Goal: Transaction & Acquisition: Purchase product/service

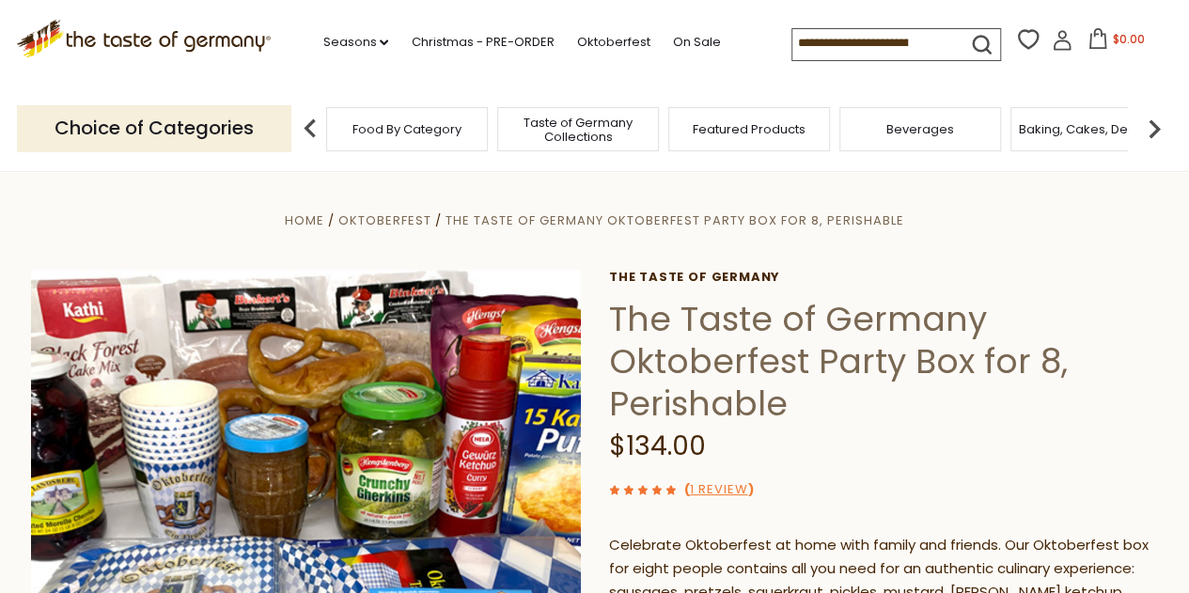
click at [571, 142] on span "Taste of Germany Collections" at bounding box center [578, 130] width 150 height 28
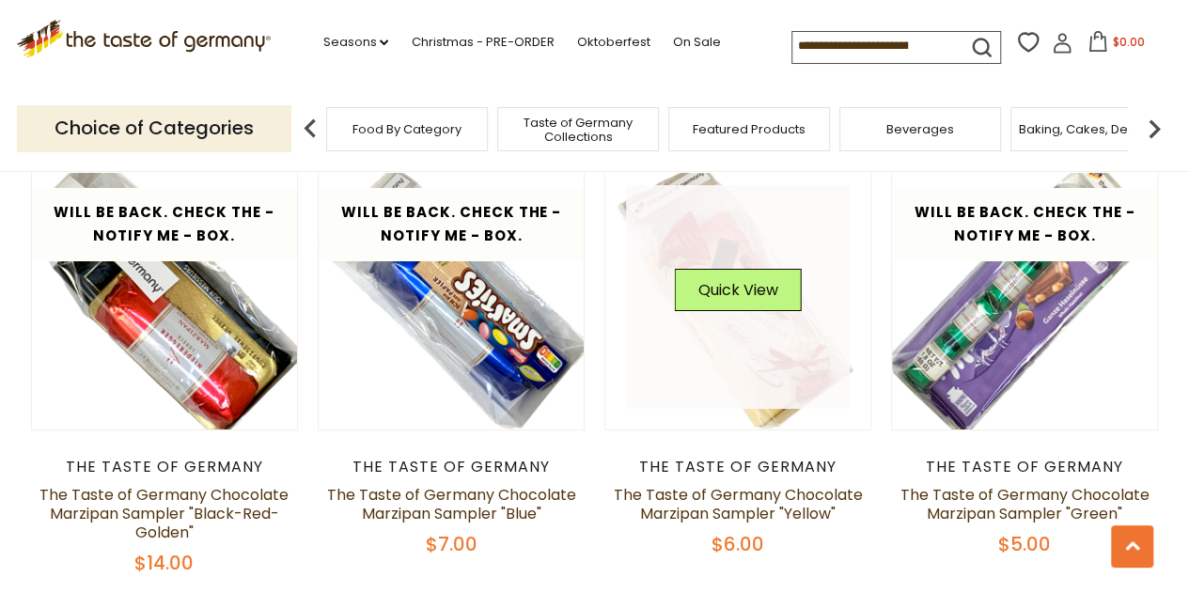
scroll to position [3479, 0]
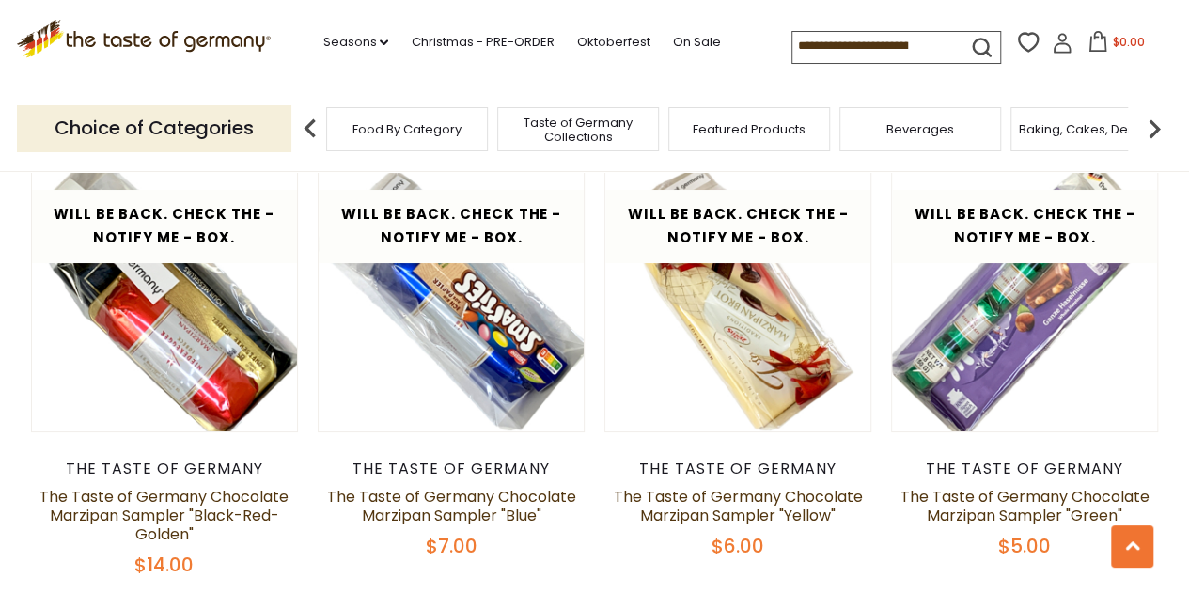
click at [1156, 125] on img at bounding box center [1155, 129] width 38 height 38
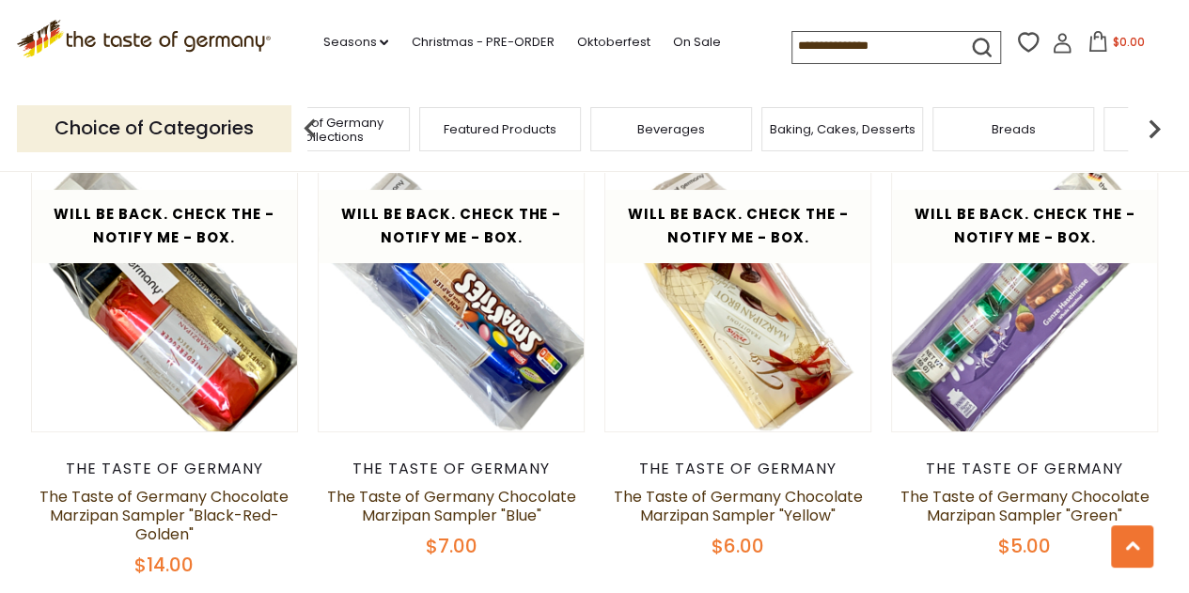
click at [1158, 129] on img at bounding box center [1155, 129] width 38 height 38
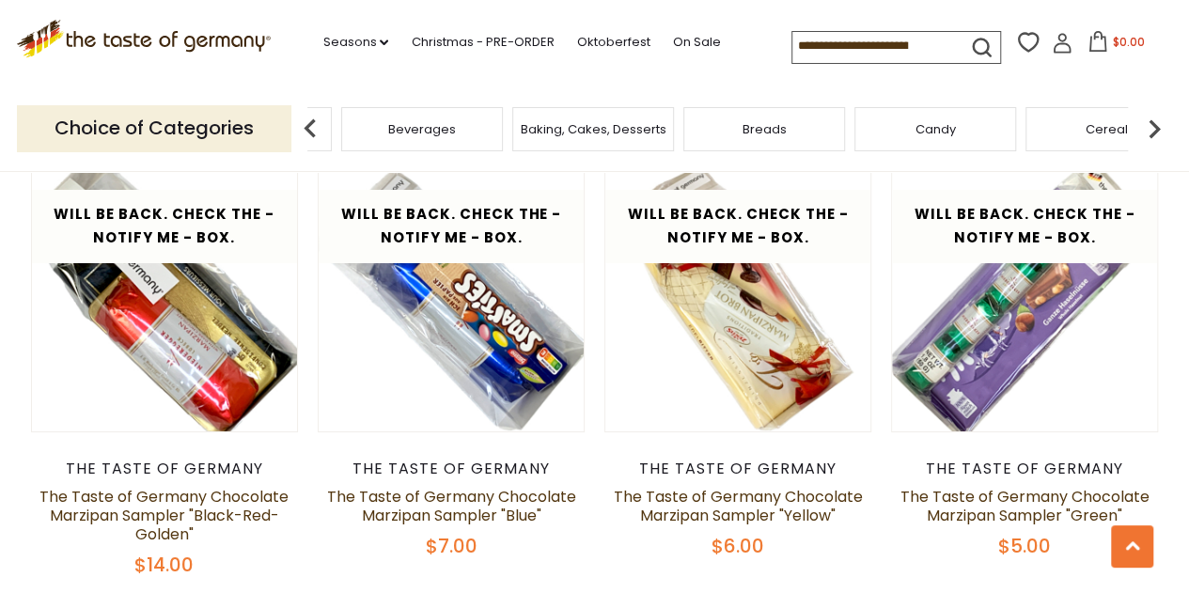
click at [1158, 129] on img at bounding box center [1155, 129] width 38 height 38
click at [1159, 129] on img at bounding box center [1155, 129] width 38 height 38
click at [1160, 129] on img at bounding box center [1155, 129] width 38 height 38
click at [1160, 125] on img at bounding box center [1155, 129] width 38 height 38
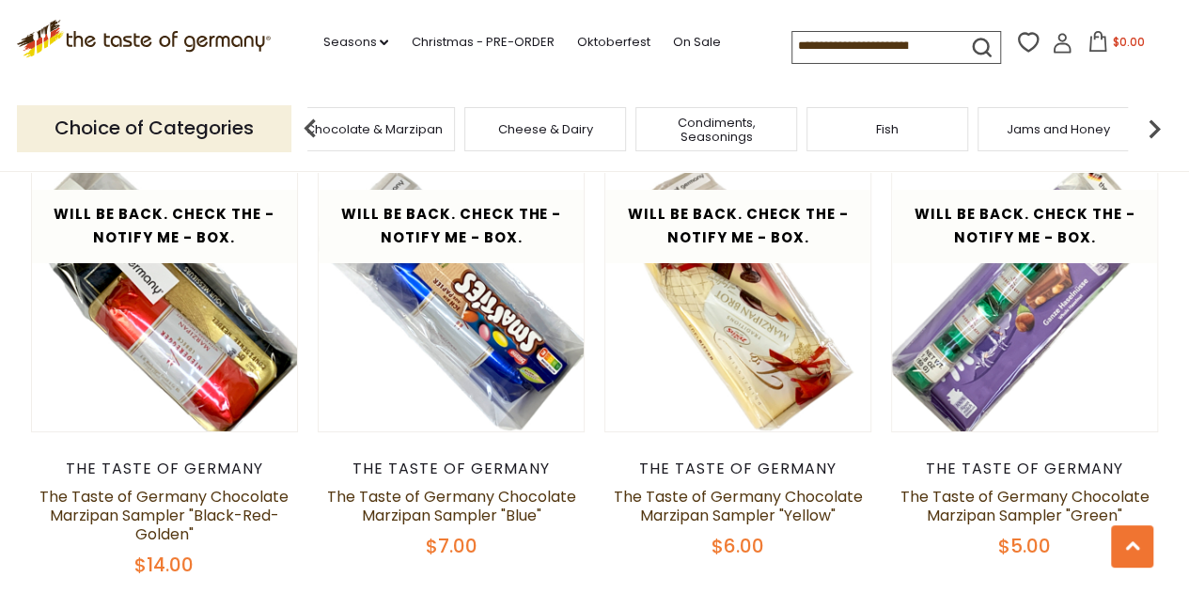
click at [1160, 125] on img at bounding box center [1155, 129] width 38 height 38
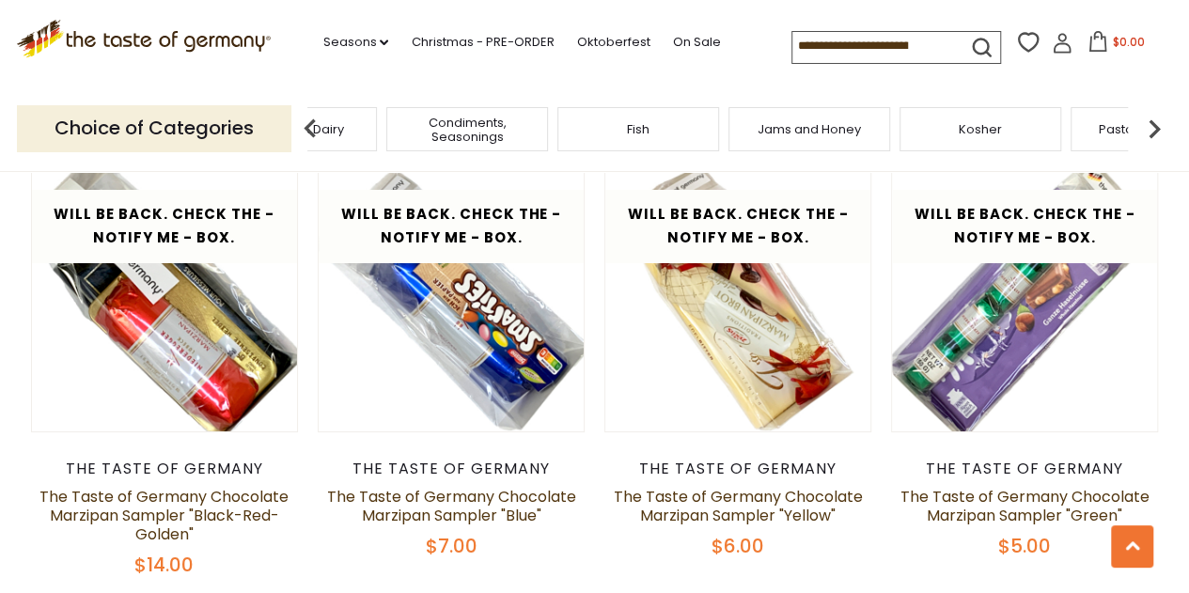
click at [1160, 125] on img at bounding box center [1155, 129] width 38 height 38
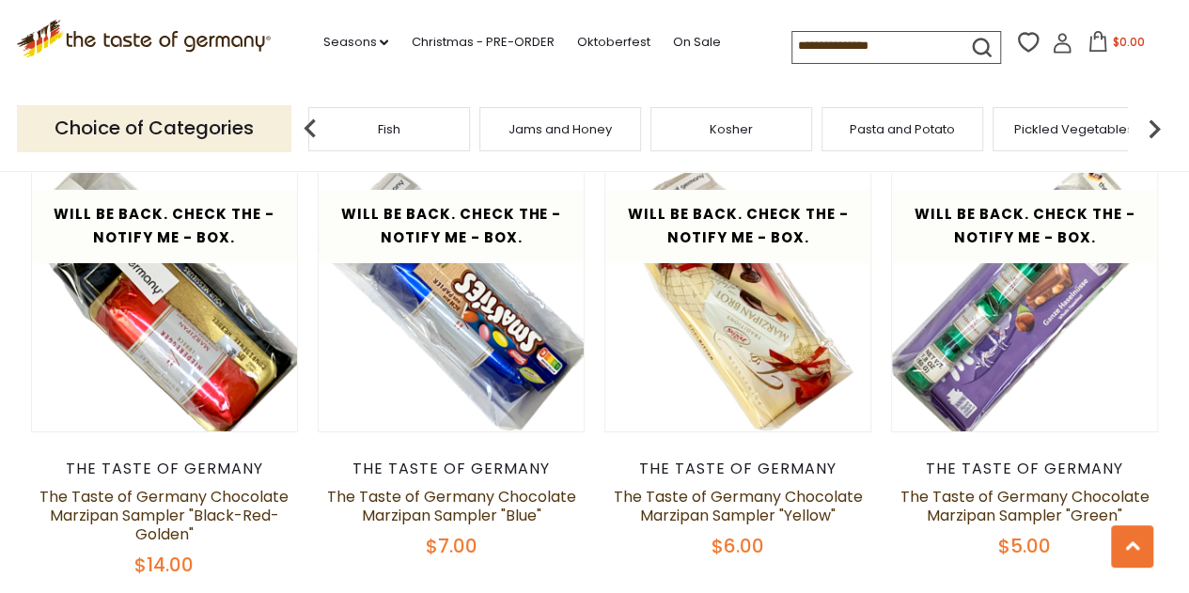
click at [1160, 125] on img at bounding box center [1155, 129] width 38 height 38
click at [766, 124] on span "Sausages" at bounding box center [762, 129] width 62 height 14
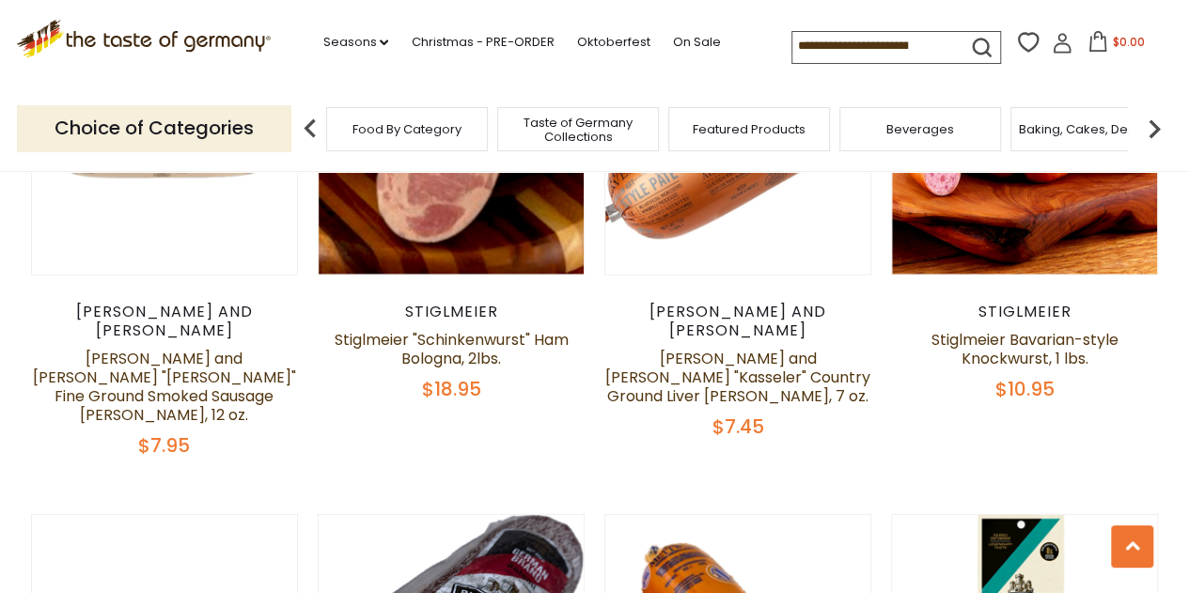
scroll to position [2727, 0]
